Goal: Check status: Check status

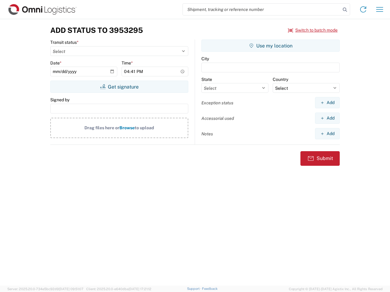
click at [261, 9] on input "search" at bounding box center [262, 10] width 158 height 12
click at [345, 10] on icon at bounding box center [344, 9] width 9 height 9
click at [363, 9] on icon at bounding box center [363, 10] width 10 height 10
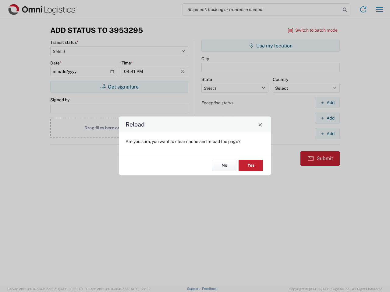
click at [379, 9] on div "Reload Are you sure, you want to clear cache and reload the page? No Yes" at bounding box center [195, 146] width 390 height 292
click at [313, 30] on div "Reload Are you sure, you want to clear cache and reload the page? No Yes" at bounding box center [195, 146] width 390 height 292
click at [119, 87] on div "Reload Are you sure, you want to clear cache and reload the page? No Yes" at bounding box center [195, 146] width 390 height 292
click at [270, 46] on div "Reload Are you sure, you want to clear cache and reload the page? No Yes" at bounding box center [195, 146] width 390 height 292
click at [327, 103] on div "Reload Are you sure, you want to clear cache and reload the page? No Yes" at bounding box center [195, 146] width 390 height 292
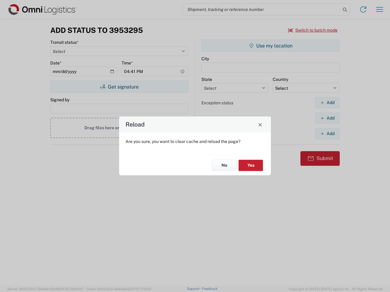
click at [327, 118] on div "Reload Are you sure, you want to clear cache and reload the page? No Yes" at bounding box center [195, 146] width 390 height 292
click at [327, 134] on div "Reload Are you sure, you want to clear cache and reload the page? No Yes" at bounding box center [195, 146] width 390 height 292
